Goal: Use online tool/utility: Use online tool/utility

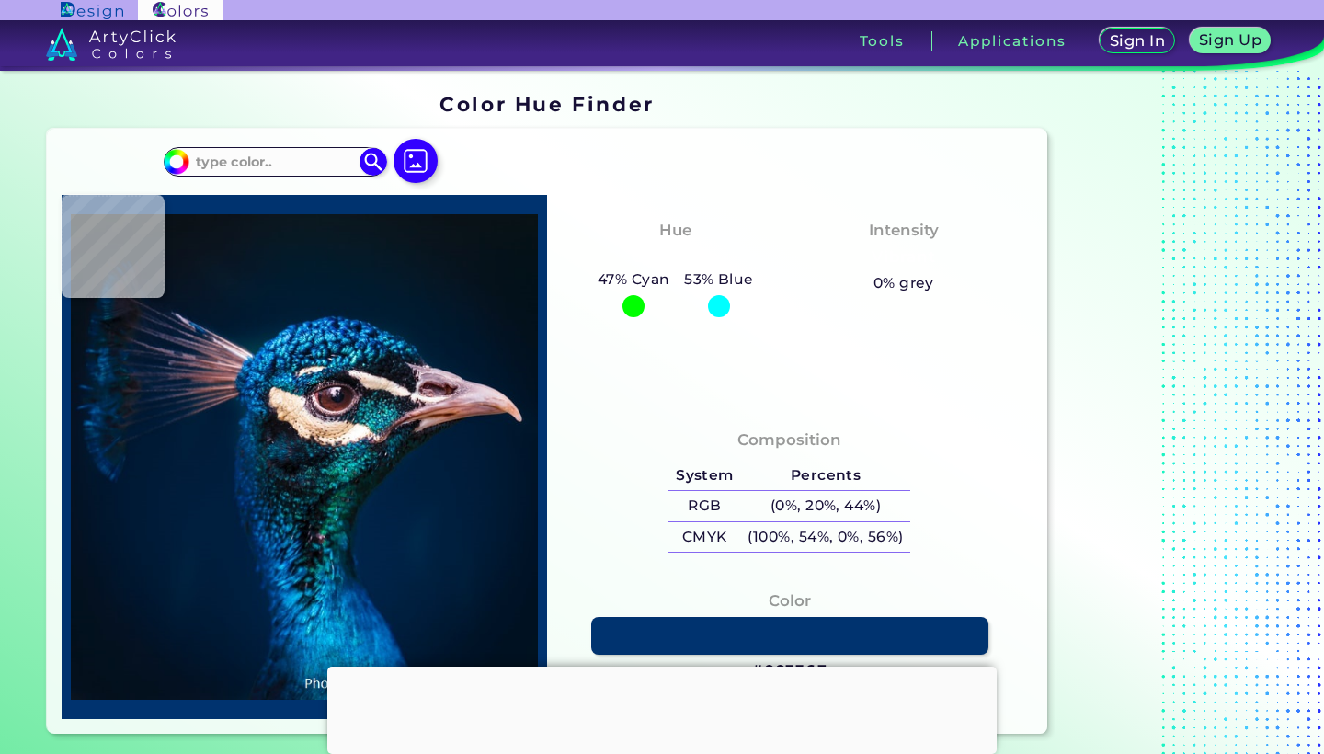
scroll to position [-7, 0]
type input "#03111c"
type input "#03111C"
type input "#051320"
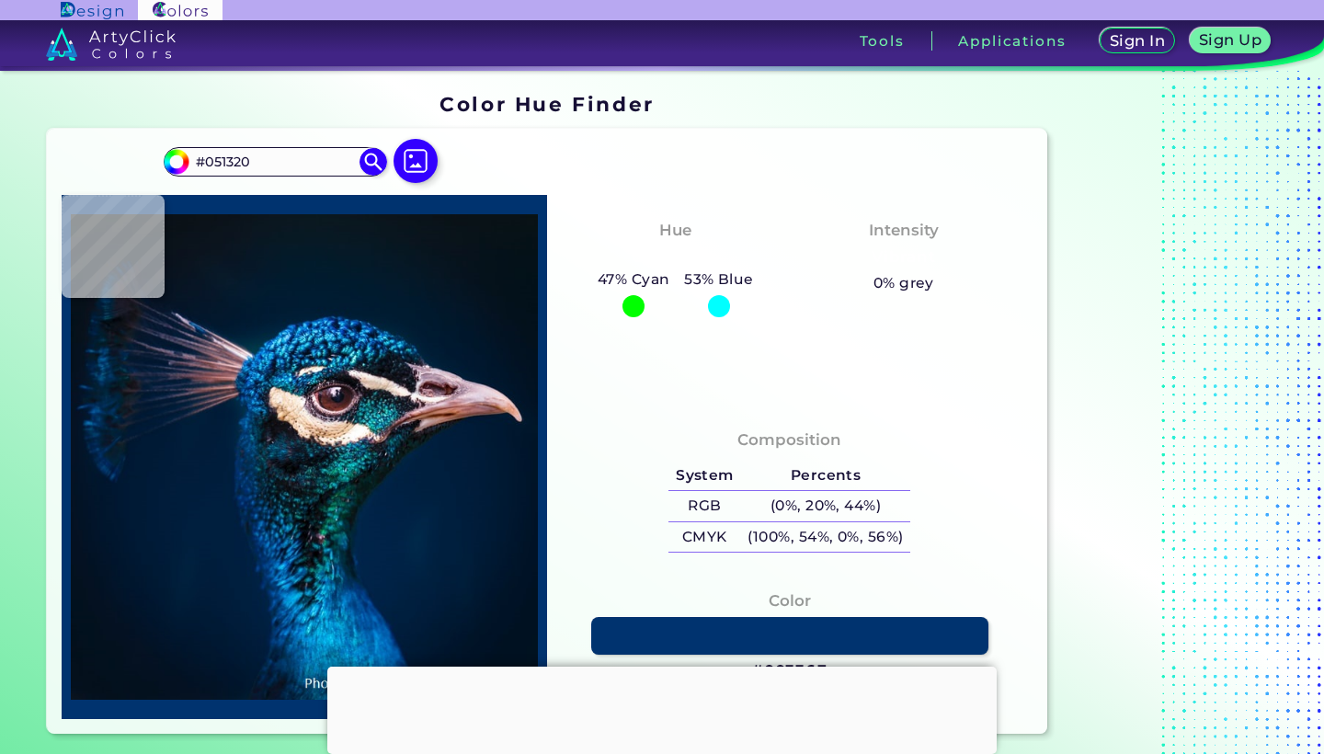
type input "#031829"
type input "#04192a"
type input "#04192A"
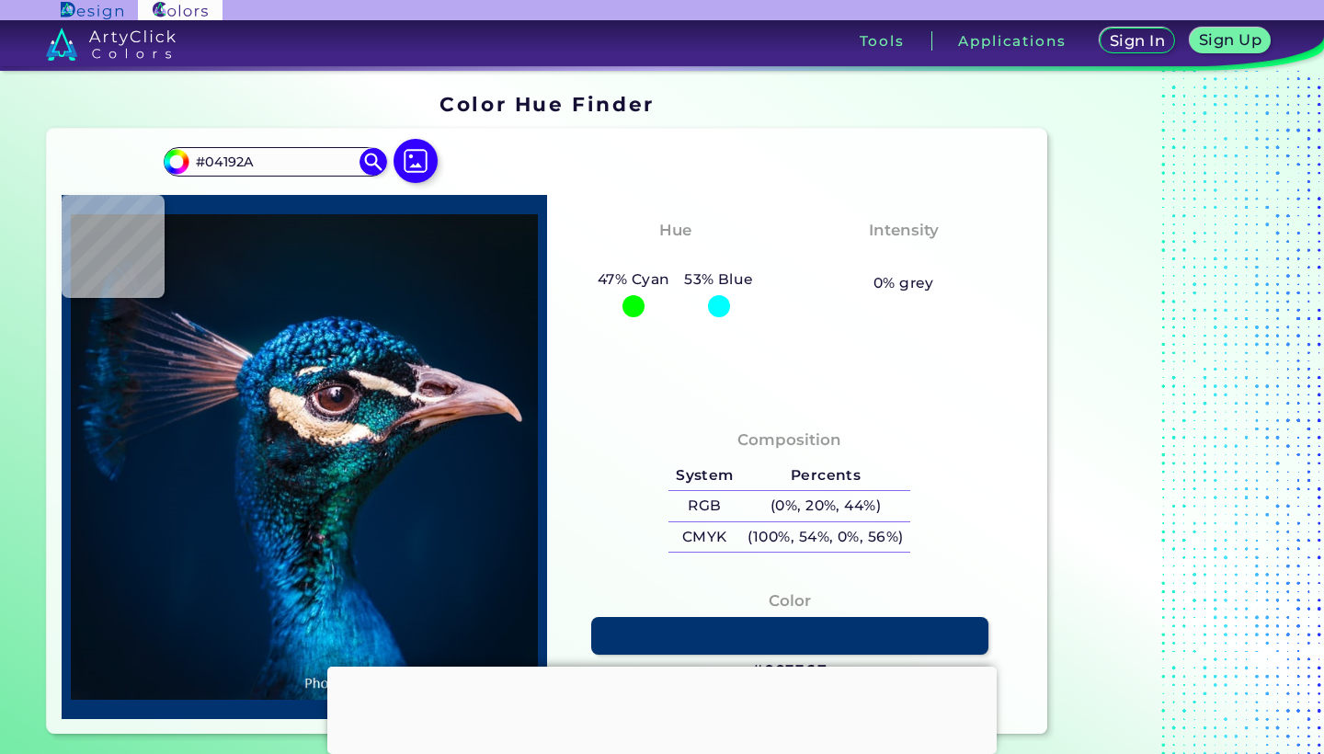
type input "#041a29"
type input "#041A29"
type input "#061927"
type input "#081923"
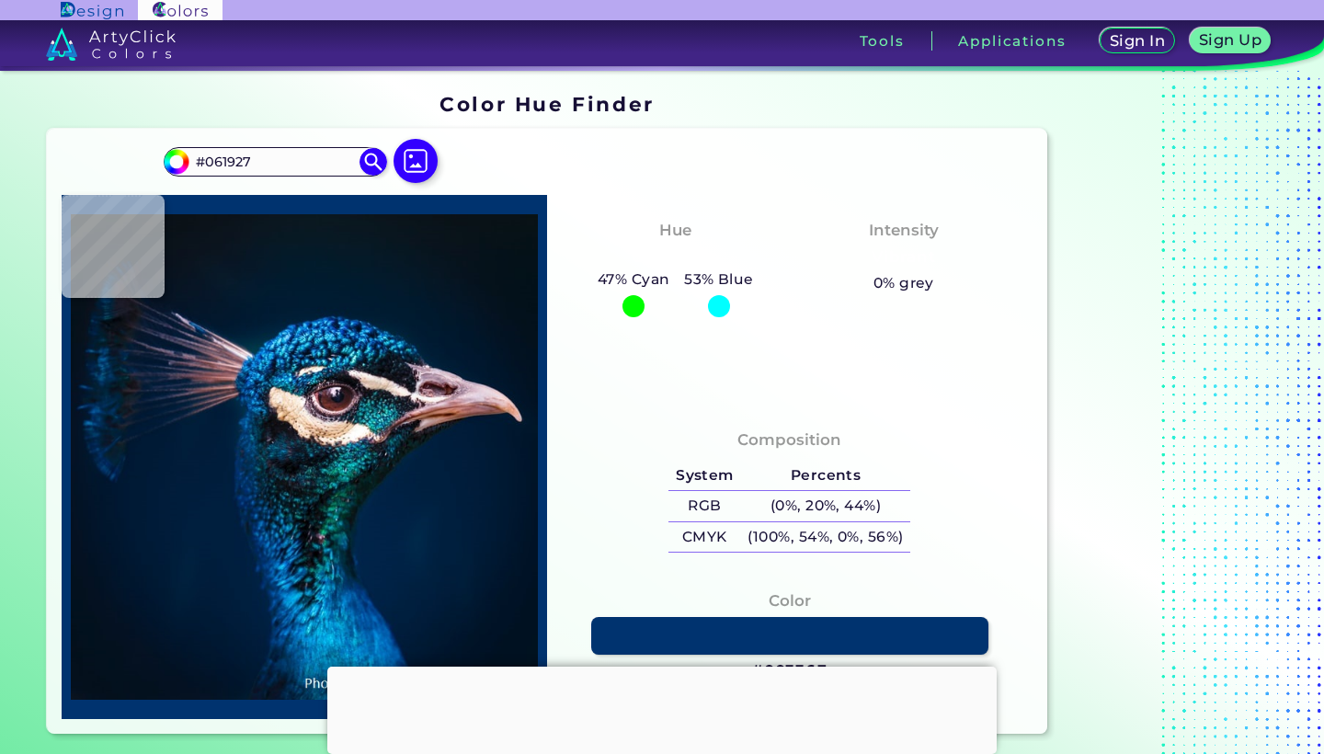
type input "#081923"
type input "#0a1823"
type input "#0A1823"
type input "#0a1821"
type input "#0A1821"
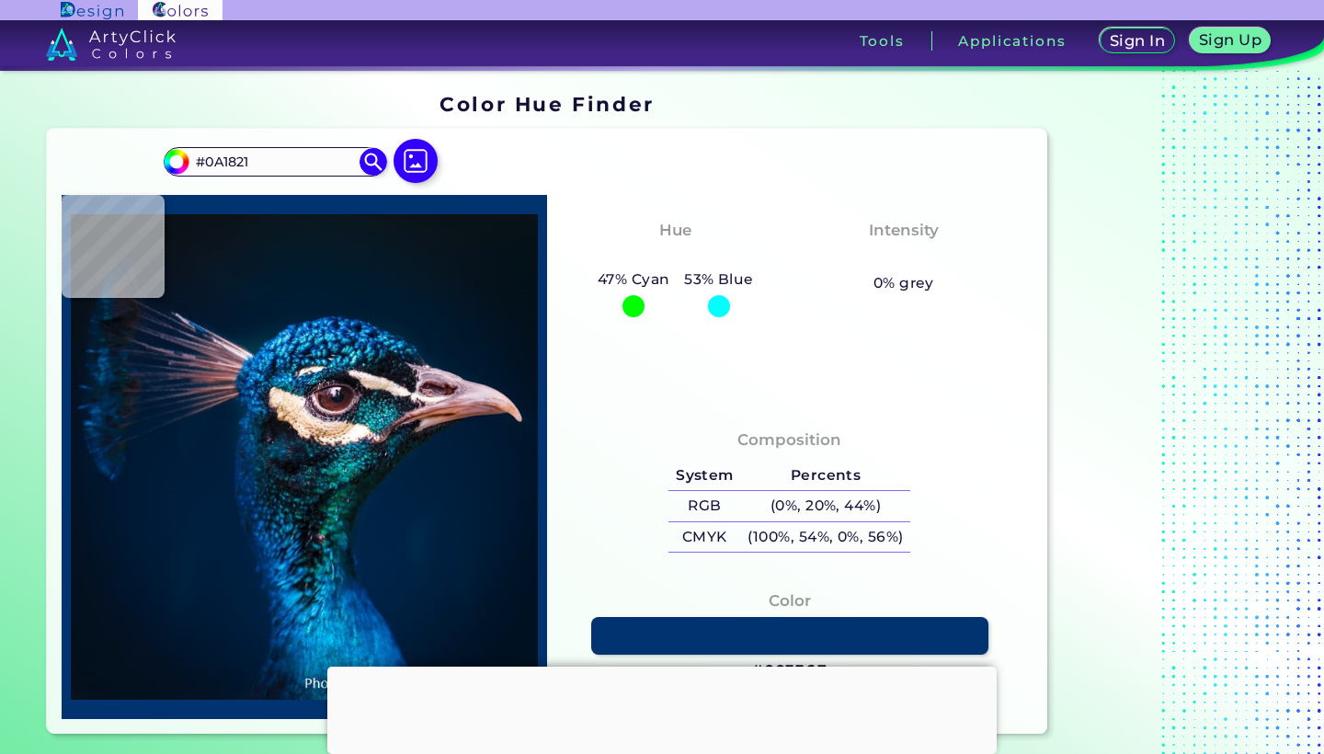
type input "#09181f"
type input "#09181F"
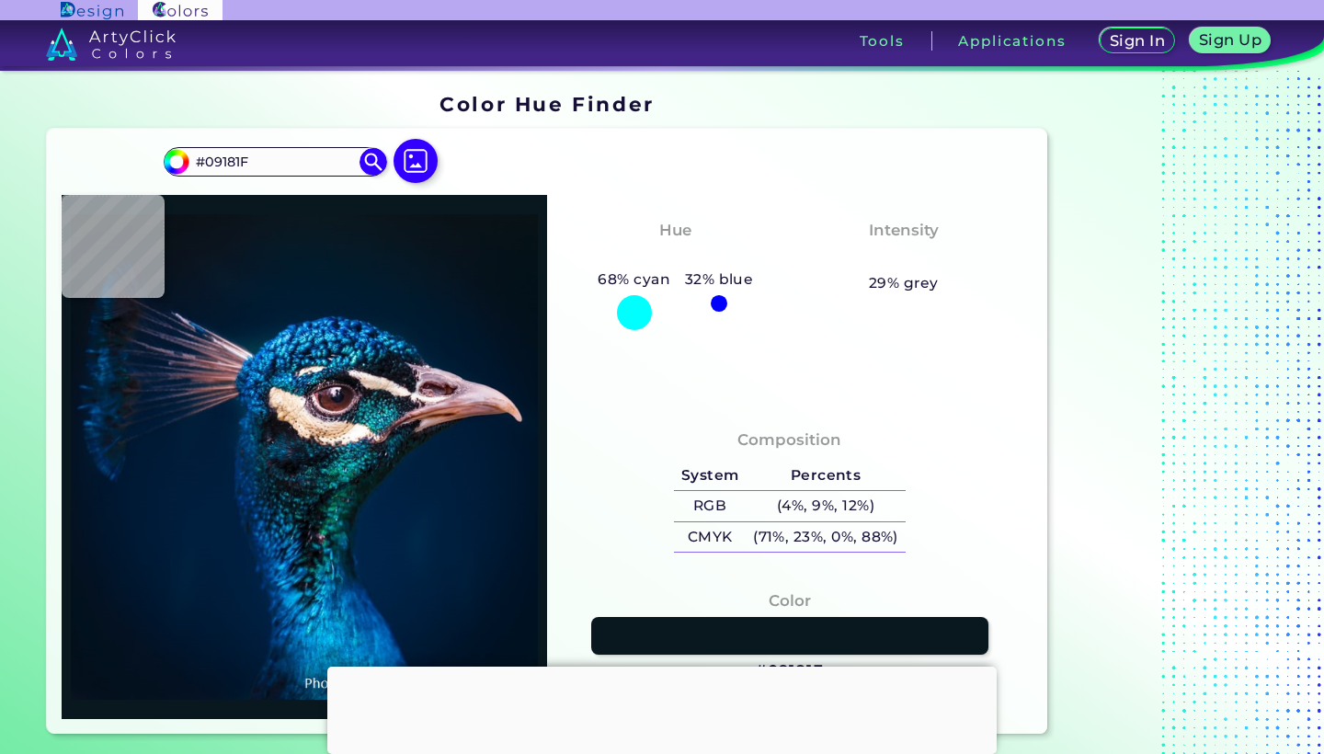
type input "#000000"
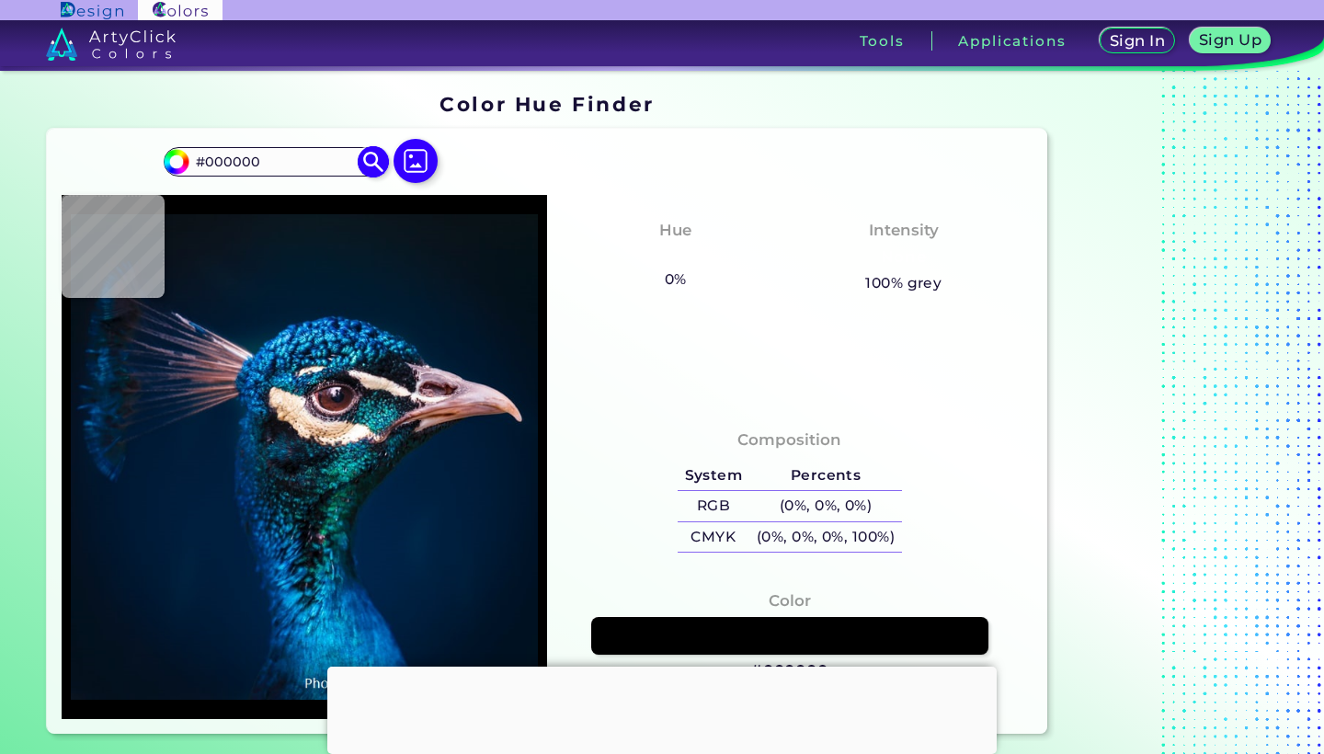
click at [290, 162] on input "#000000" at bounding box center [274, 161] width 171 height 25
drag, startPoint x: 290, startPoint y: 163, endPoint x: 195, endPoint y: 164, distance: 94.7
click at [195, 164] on input "#000000" at bounding box center [274, 161] width 171 height 25
type input "#011b2b"
type input "#011B2B"
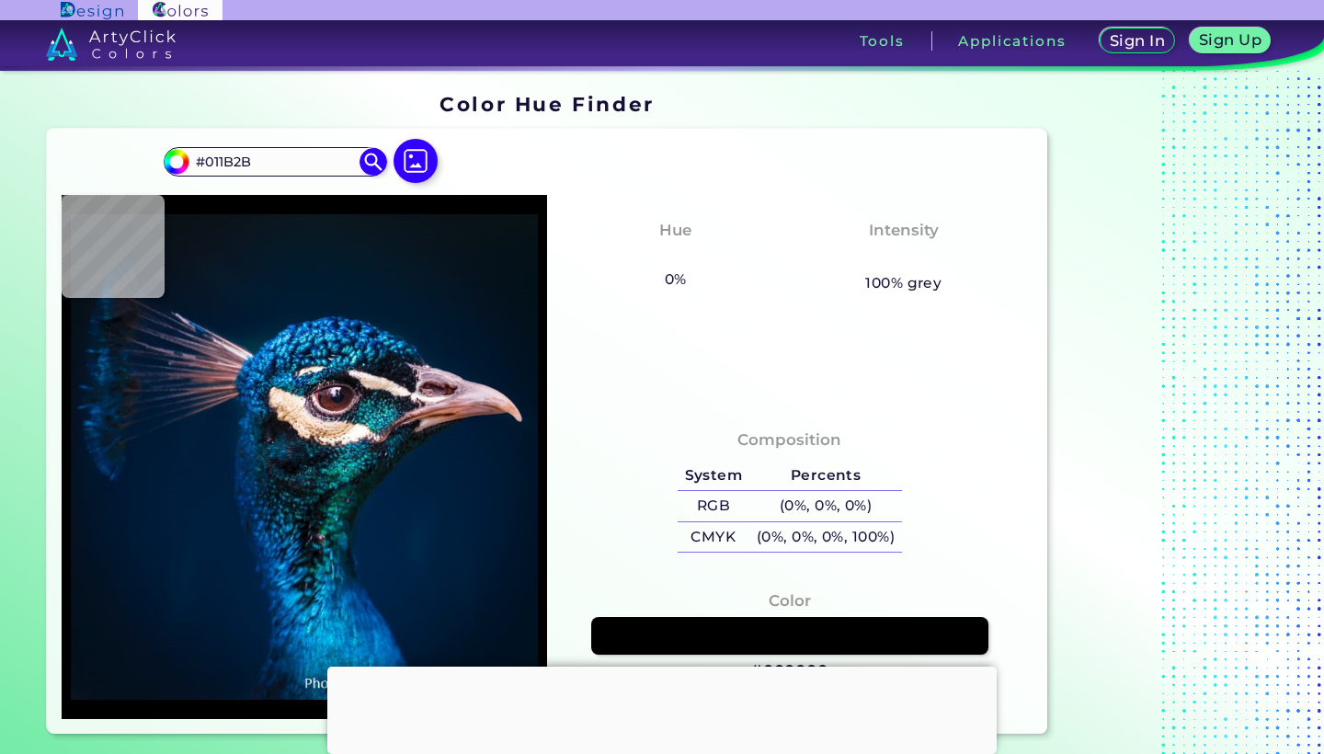
type input "#3f2938"
type input "#3F2938"
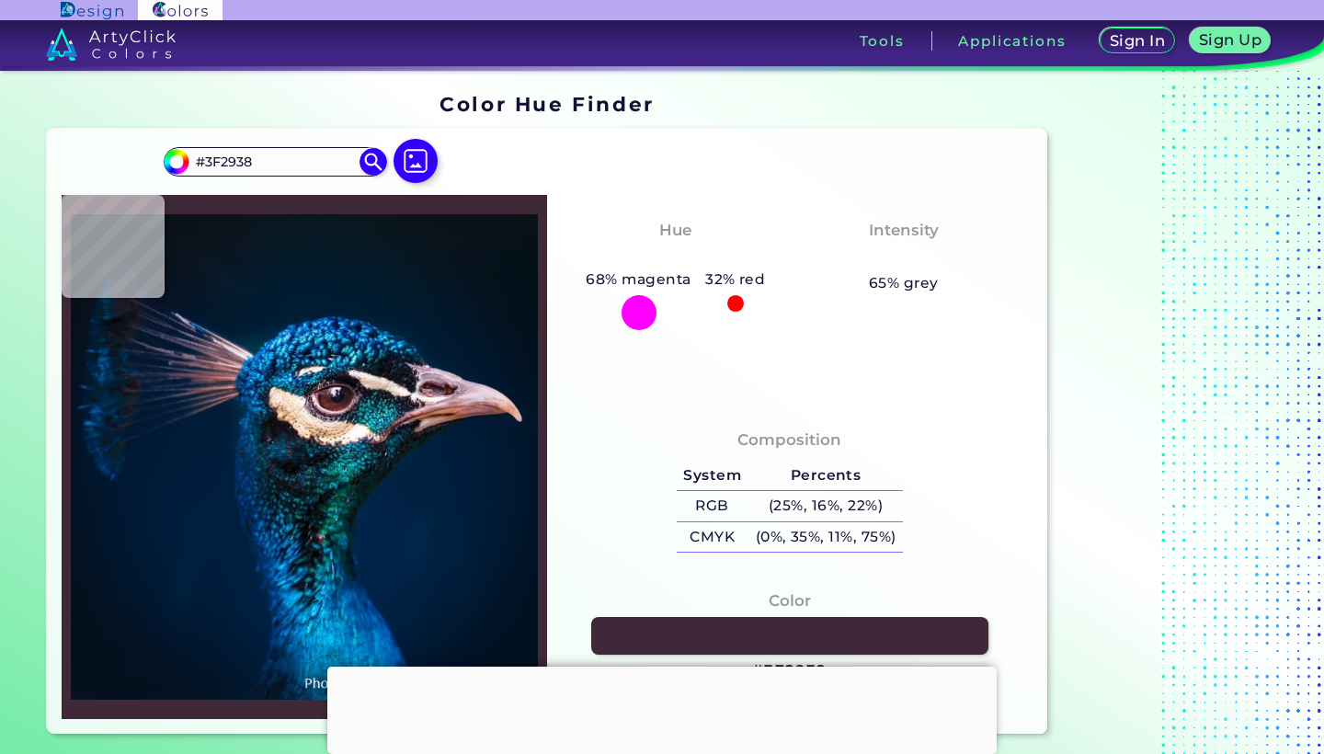
type input "#001f3e"
type input "#001F3E"
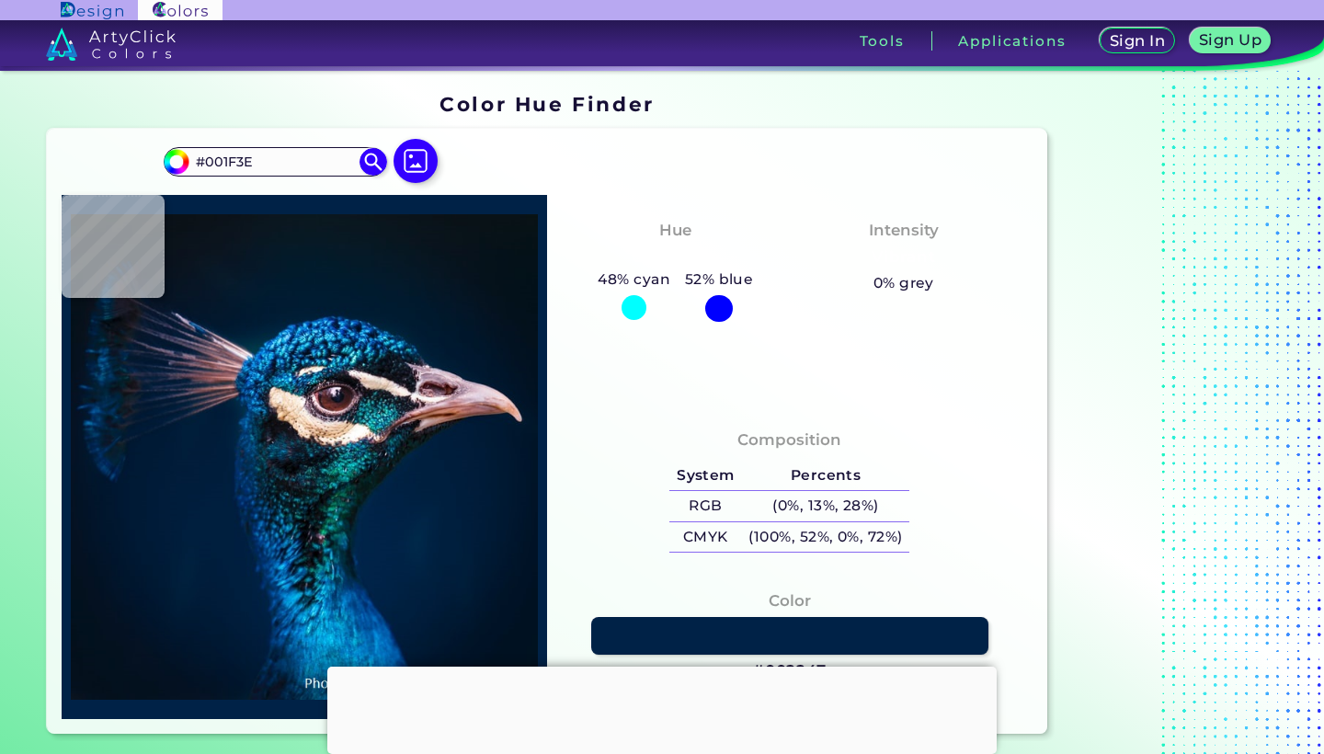
type input "#002247"
type input "#1c89b9"
type input "#1C89B9"
type input "#002244"
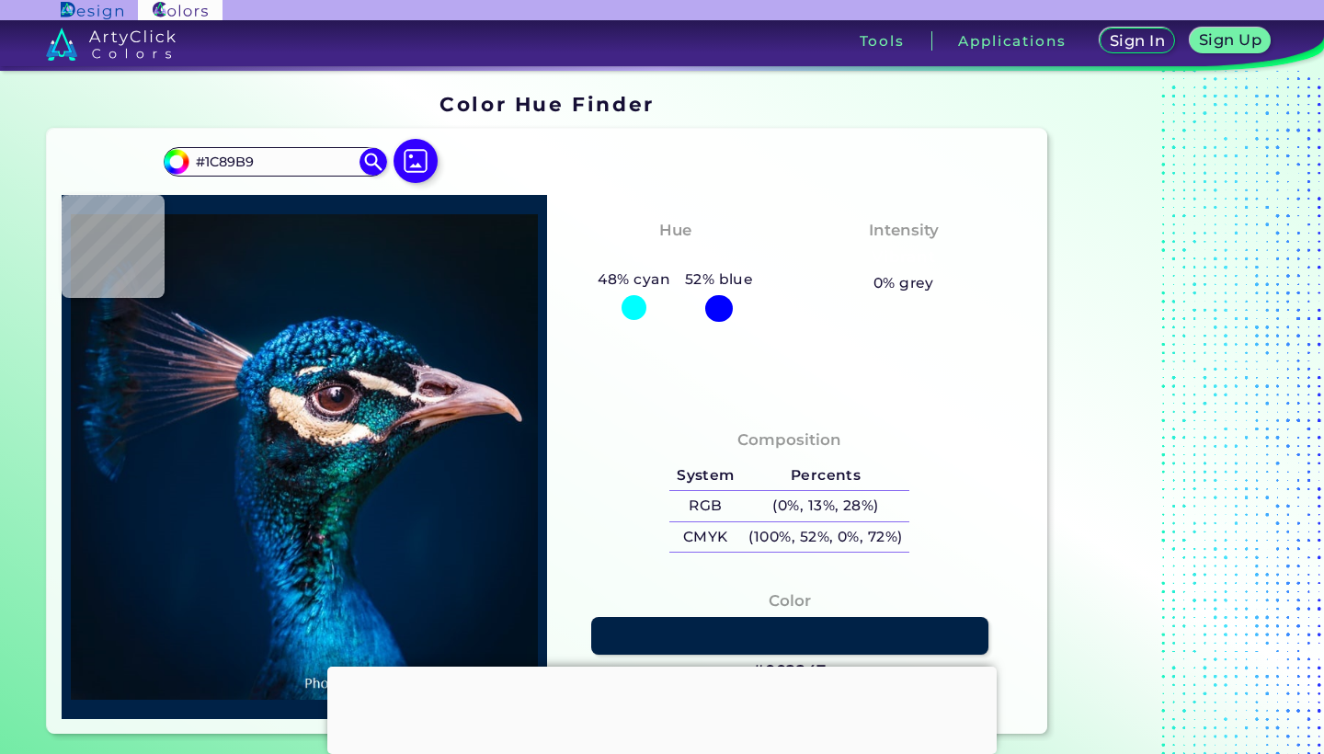
type input "#002244"
type input "#011b31"
type input "#011B31"
type input "#011a2e"
type input "#011A2E"
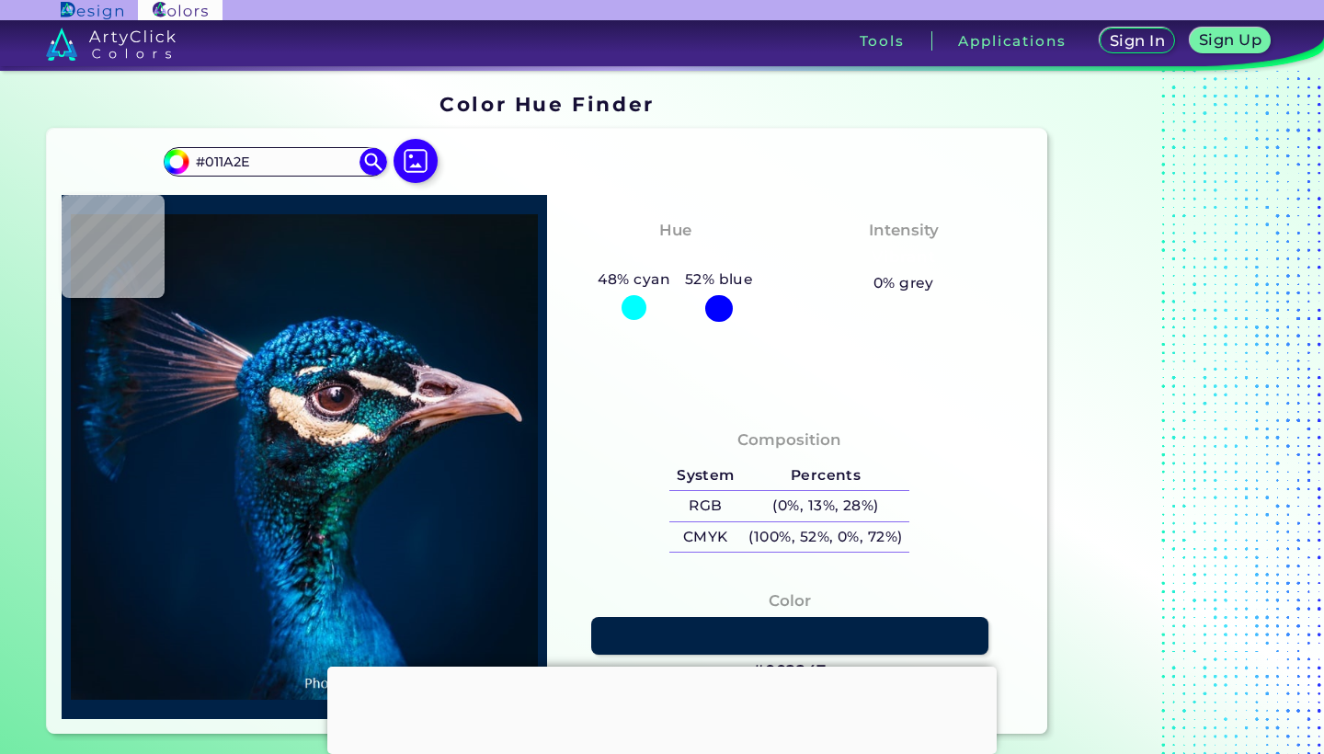
type input "#031a2c"
type input "#031A2C"
type input "#04192a"
type input "#04192A"
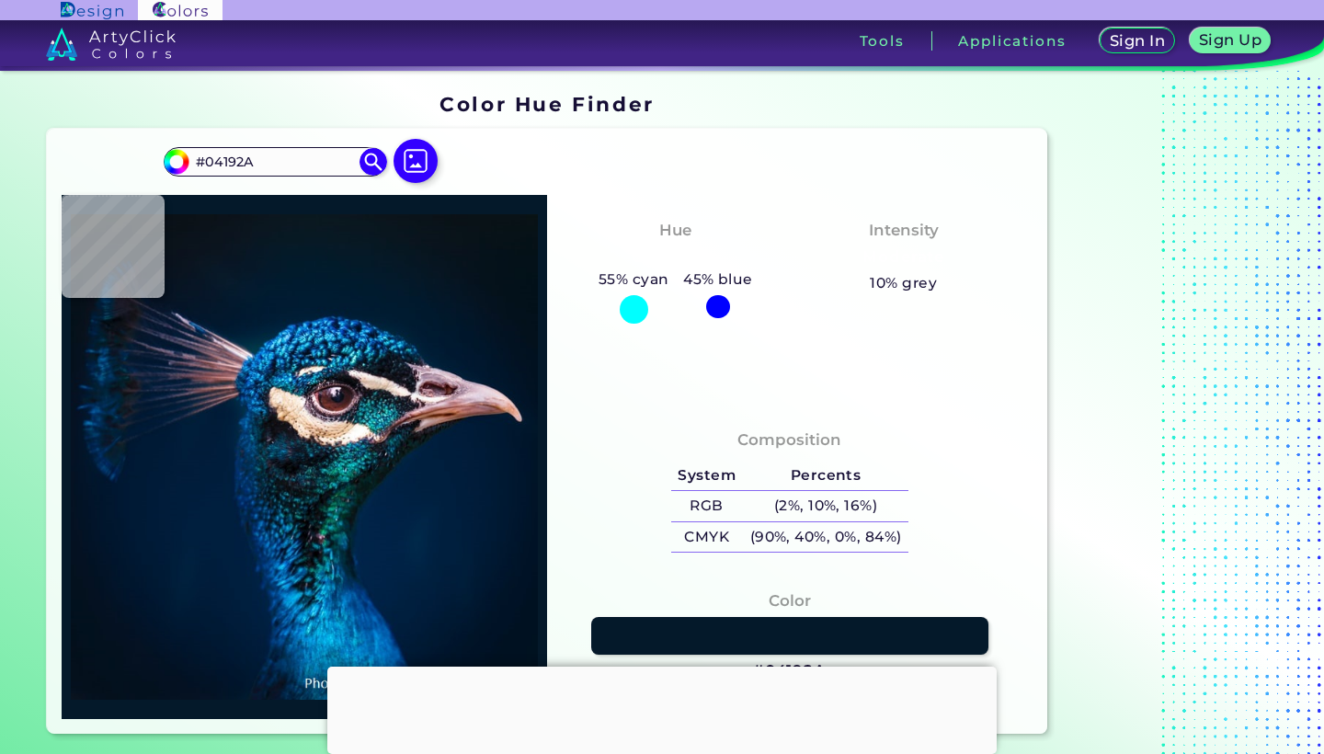
type input "#031a2c"
type input "#031A2C"
type input "#06192a"
type input "#06192A"
type input "#071928"
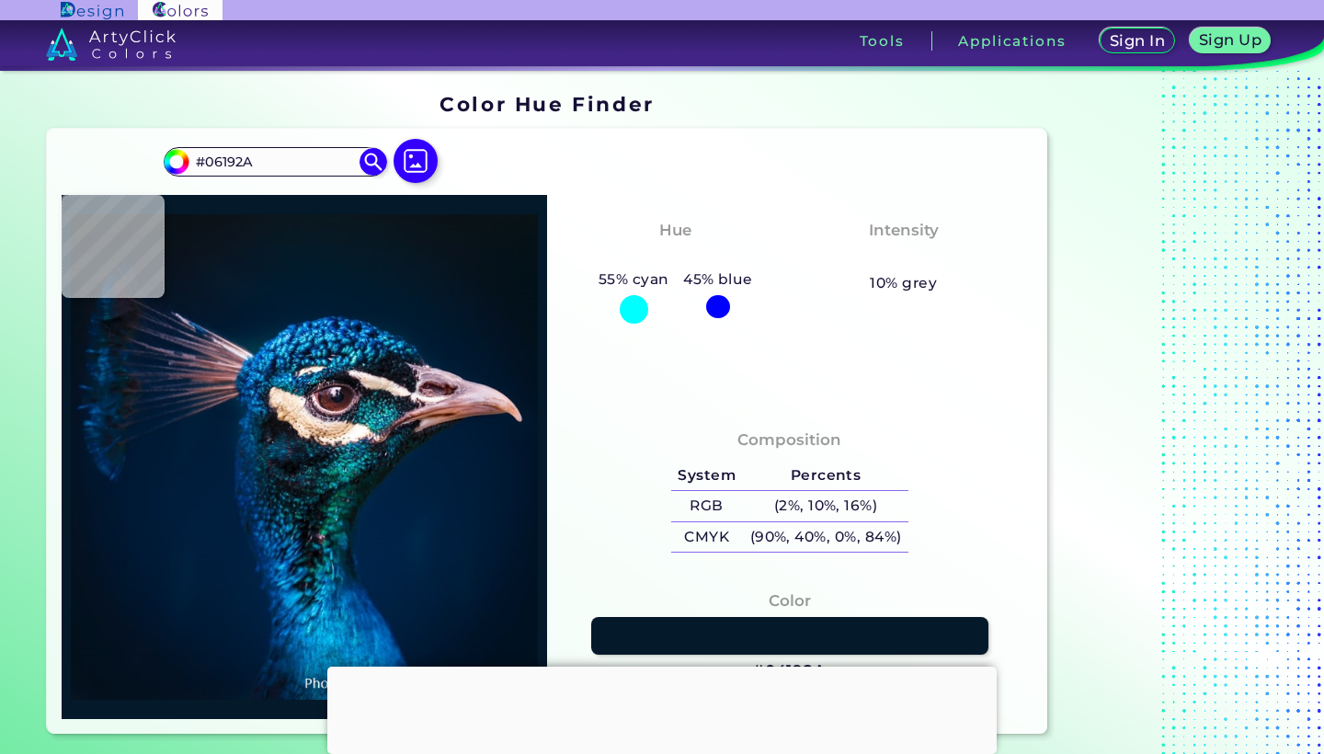
type input "#071928"
type input "#071724"
type input "#0a1622"
type input "#0A1622"
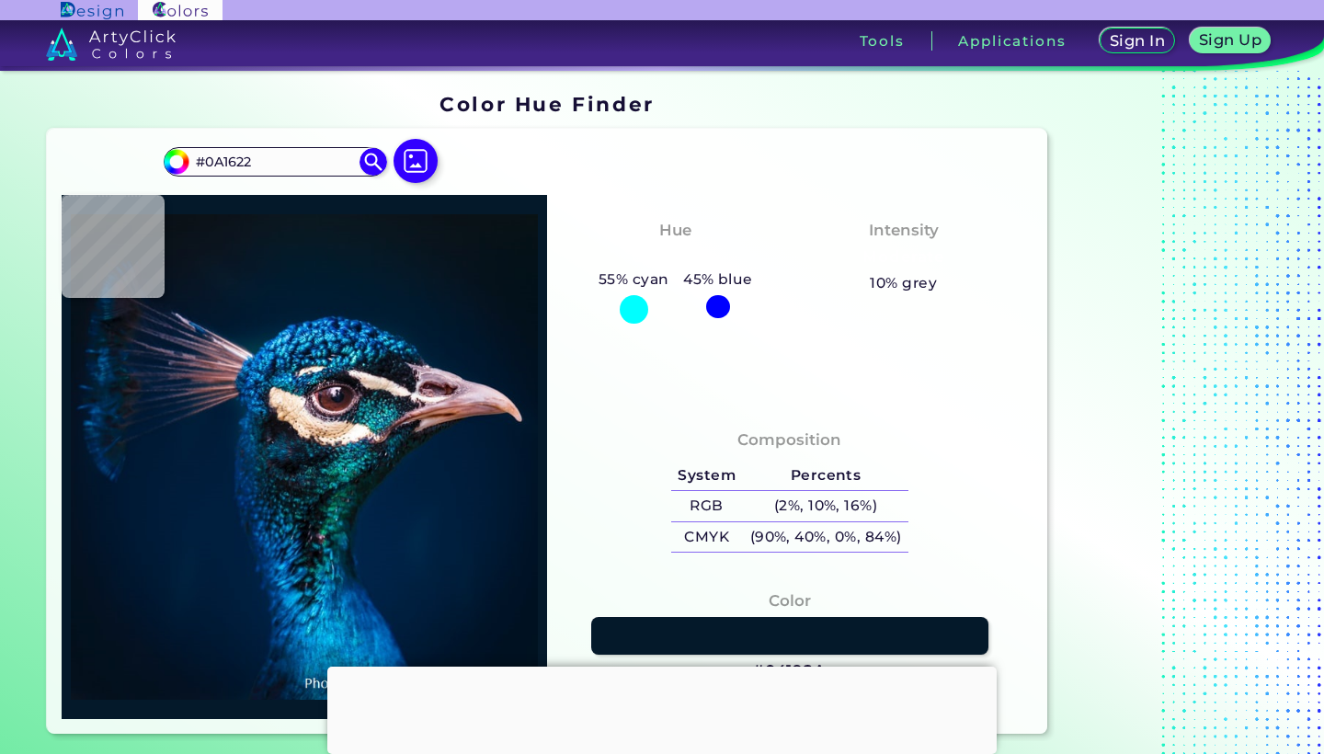
type input "#0a1720"
type input "#0A1720"
type input "#0c151d"
type input "#0C151D"
type input "#000000"
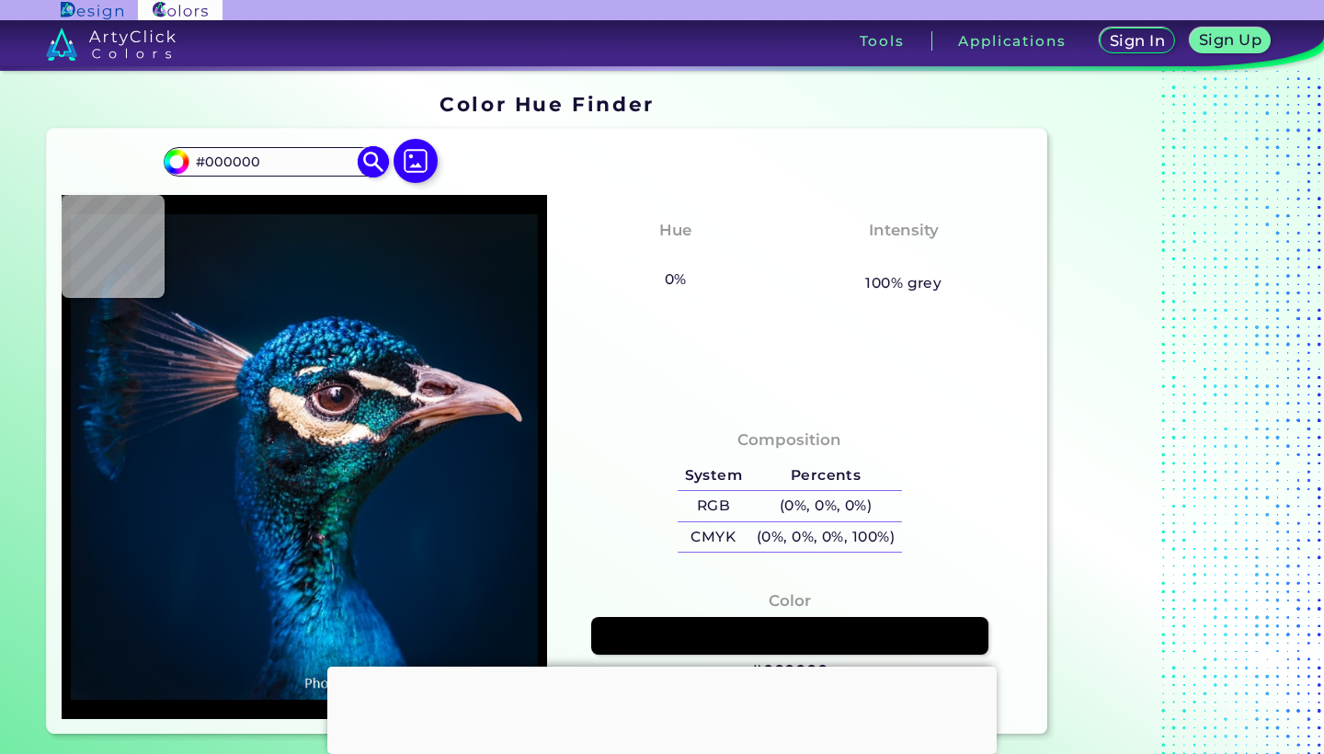
drag, startPoint x: 263, startPoint y: 165, endPoint x: 190, endPoint y: 165, distance: 72.6
click at [190, 165] on input "#000000" at bounding box center [274, 161] width 171 height 25
paste input "FFFDED"
type input "FFFDED"
click at [382, 156] on img at bounding box center [373, 162] width 32 height 32
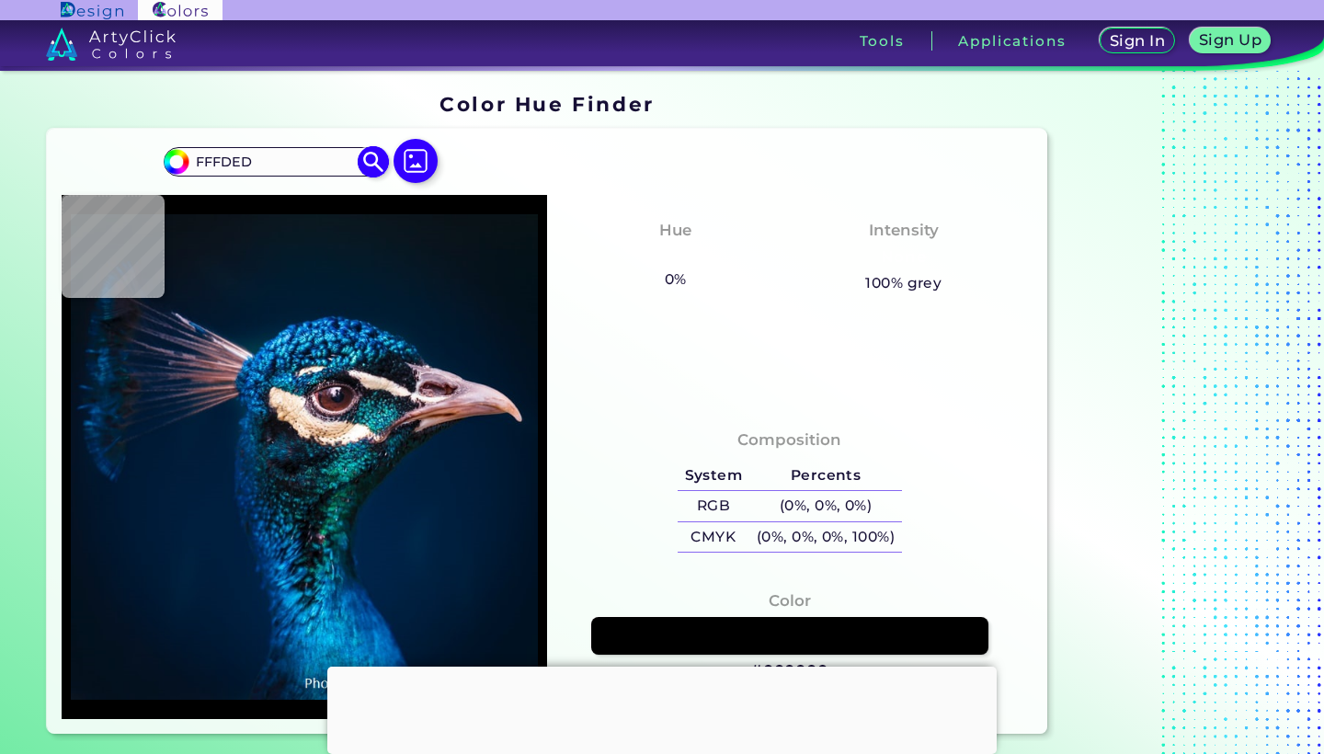
type input "#fffded"
type input "#FFFDED"
